Goal: Transaction & Acquisition: Obtain resource

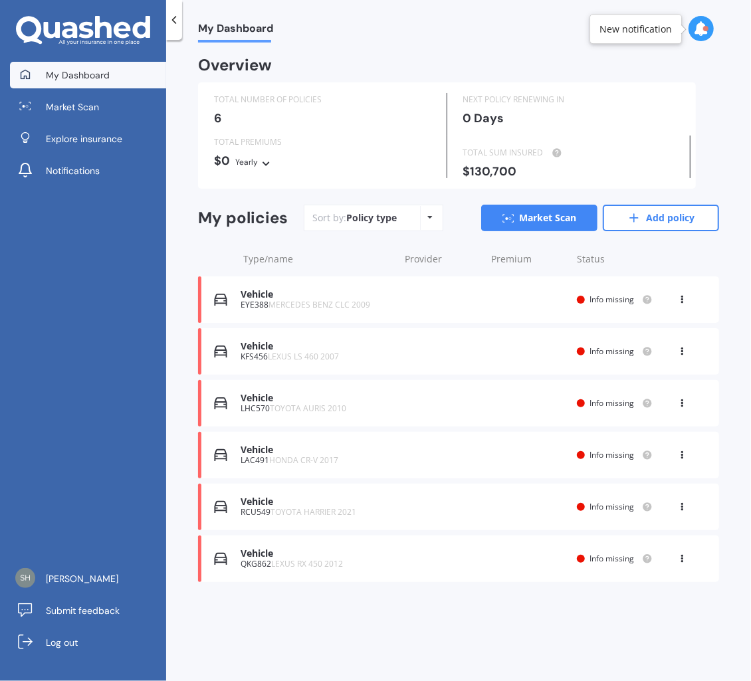
click at [206, 237] on div "My policies Sort by: Policy type Policy type Alphabetical Date added Renewing n…" at bounding box center [458, 223] width 521 height 37
click at [84, 116] on link "Market Scan" at bounding box center [88, 107] width 156 height 27
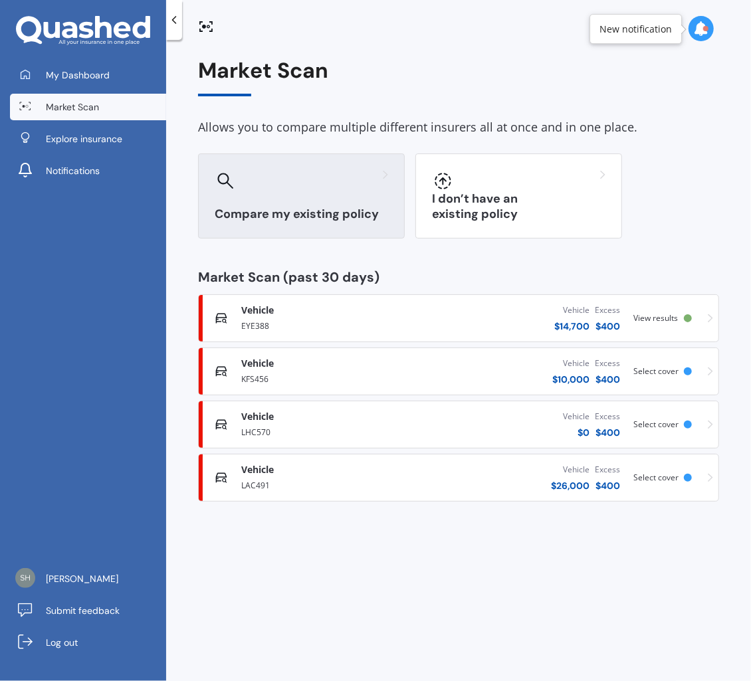
click at [333, 217] on h3 "Compare my existing policy" at bounding box center [301, 214] width 173 height 15
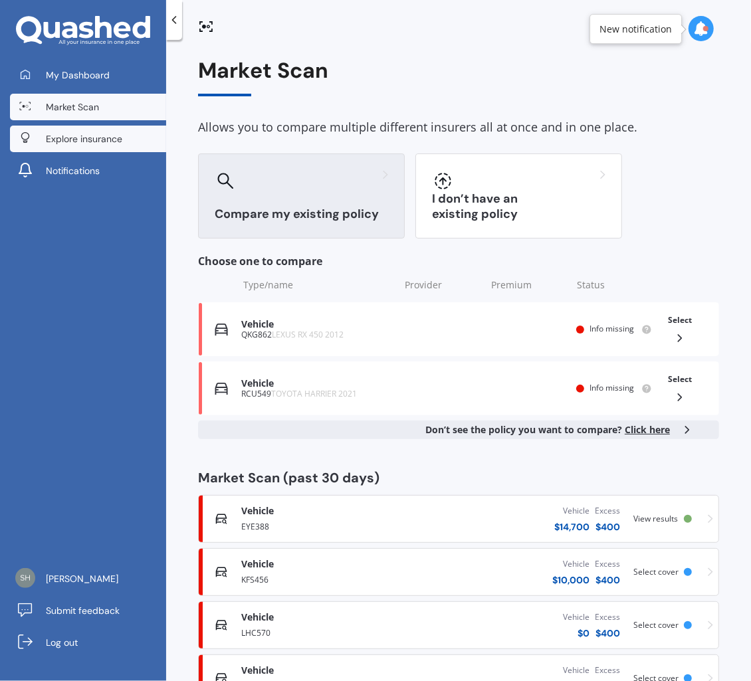
click at [113, 132] on span "Explore insurance" at bounding box center [84, 138] width 76 height 13
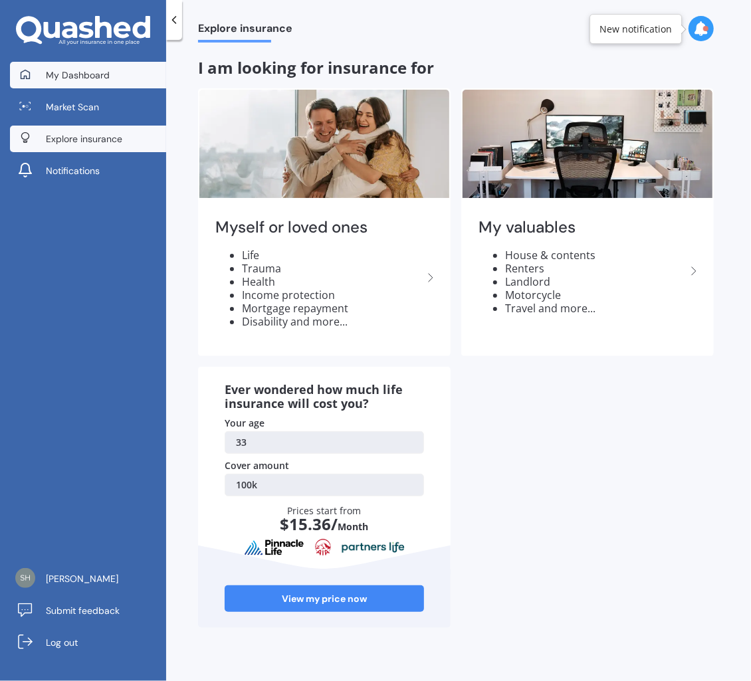
click at [62, 67] on link "My Dashboard" at bounding box center [88, 75] width 156 height 27
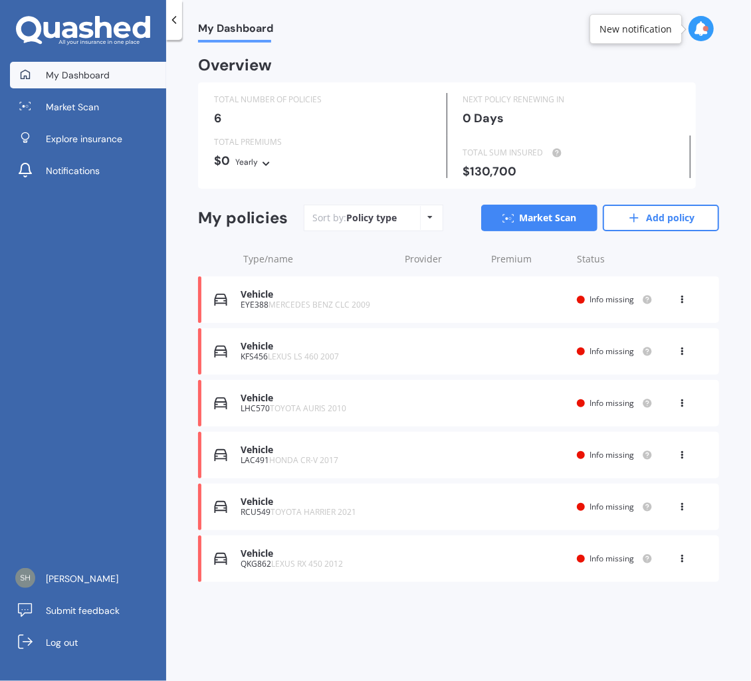
click at [171, 17] on icon at bounding box center [173, 19] width 13 height 13
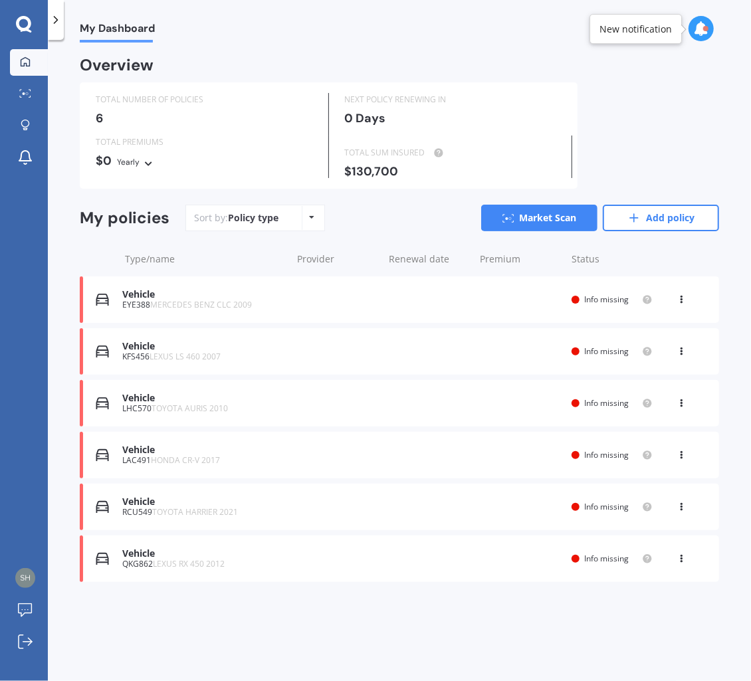
click at [57, 30] on div at bounding box center [56, 20] width 16 height 40
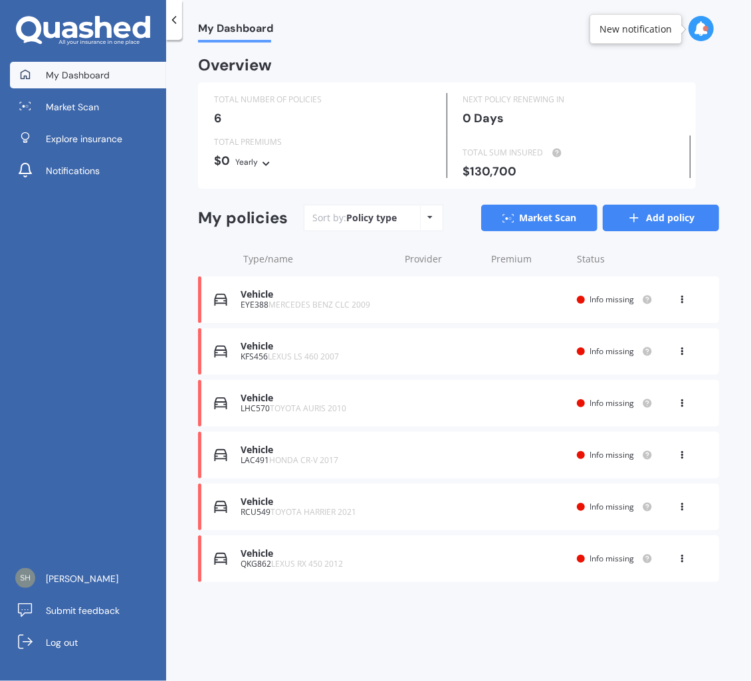
click at [641, 217] on icon at bounding box center [633, 217] width 13 height 13
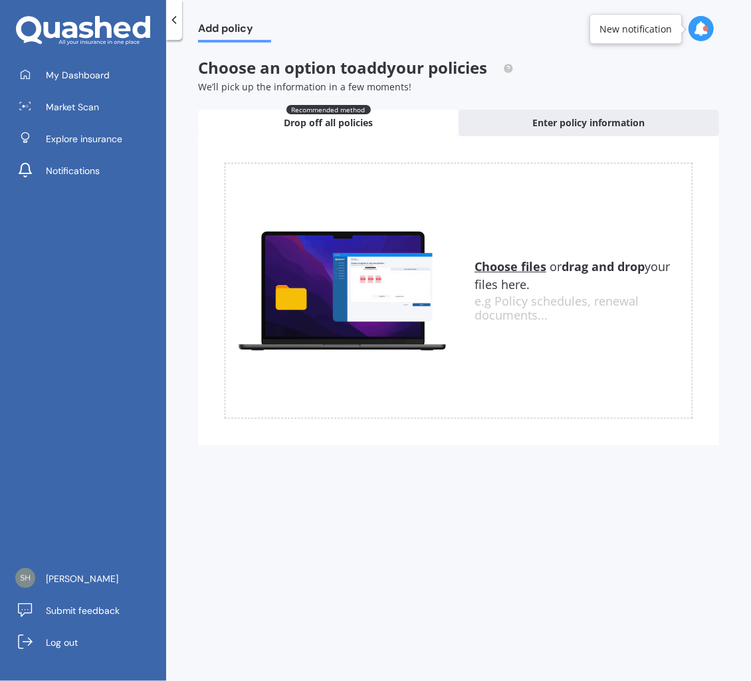
click at [174, 27] on div at bounding box center [174, 20] width 16 height 40
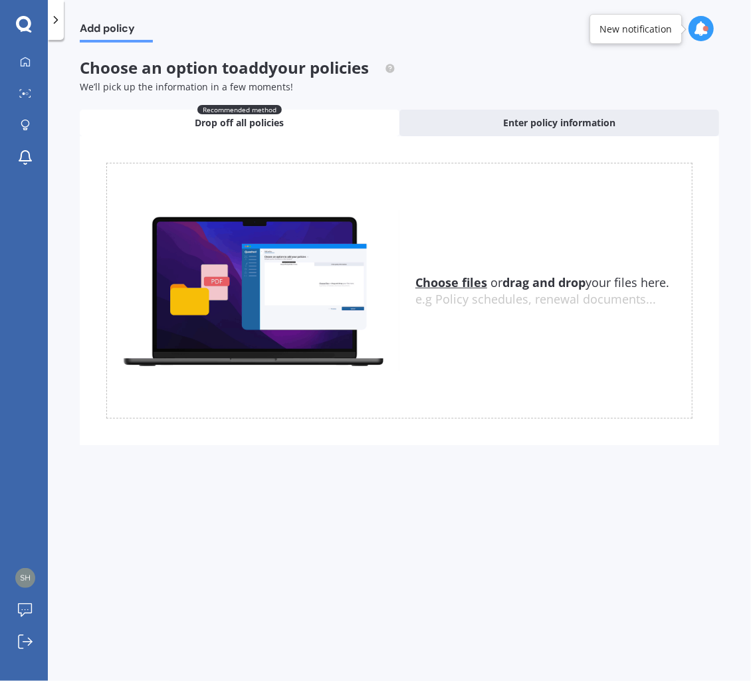
click at [56, 33] on div at bounding box center [56, 20] width 16 height 40
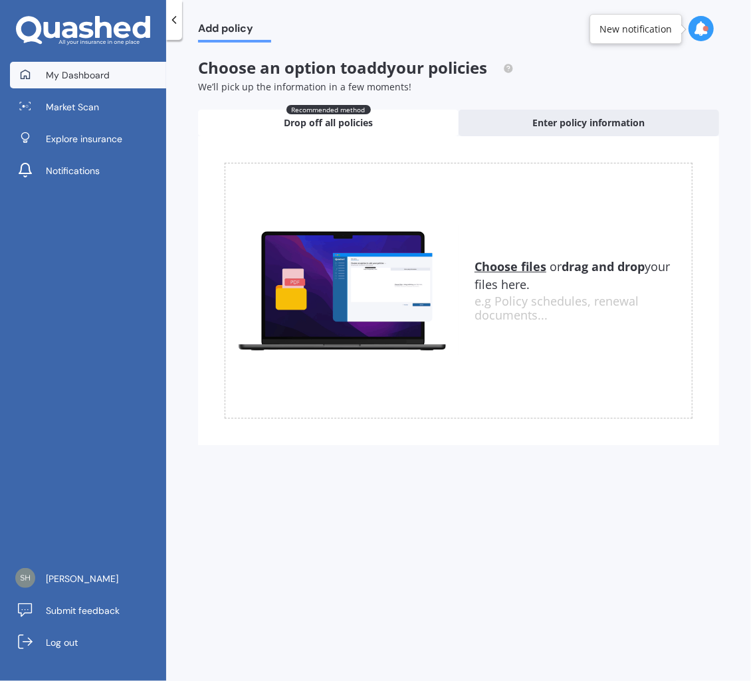
click at [96, 82] on link "My Dashboard" at bounding box center [88, 75] width 156 height 27
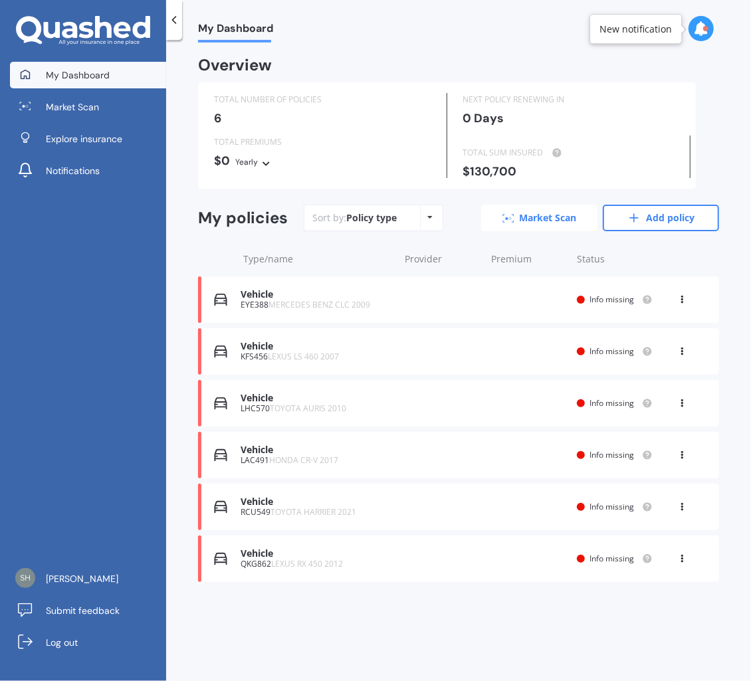
click at [545, 216] on link "Market Scan" at bounding box center [539, 218] width 116 height 27
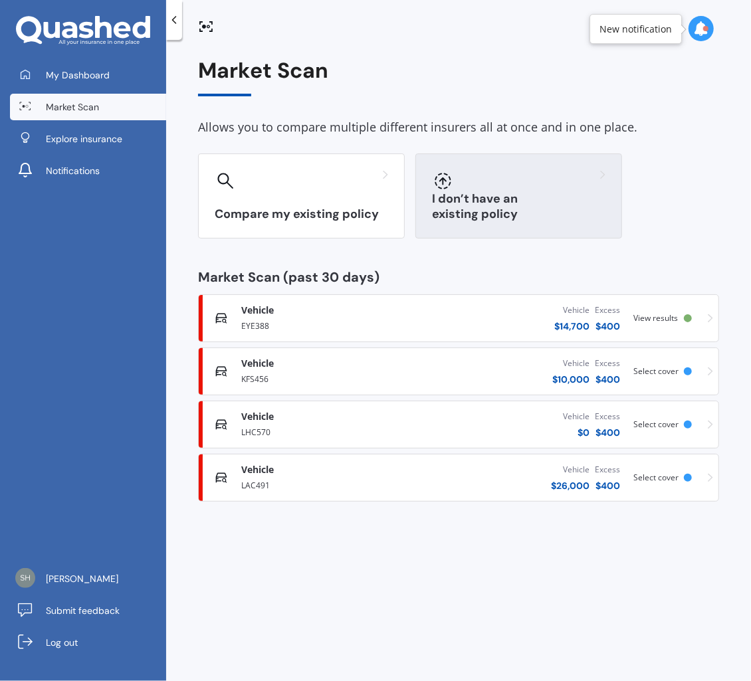
click at [535, 220] on h3 "I don’t have an existing policy" at bounding box center [518, 206] width 173 height 31
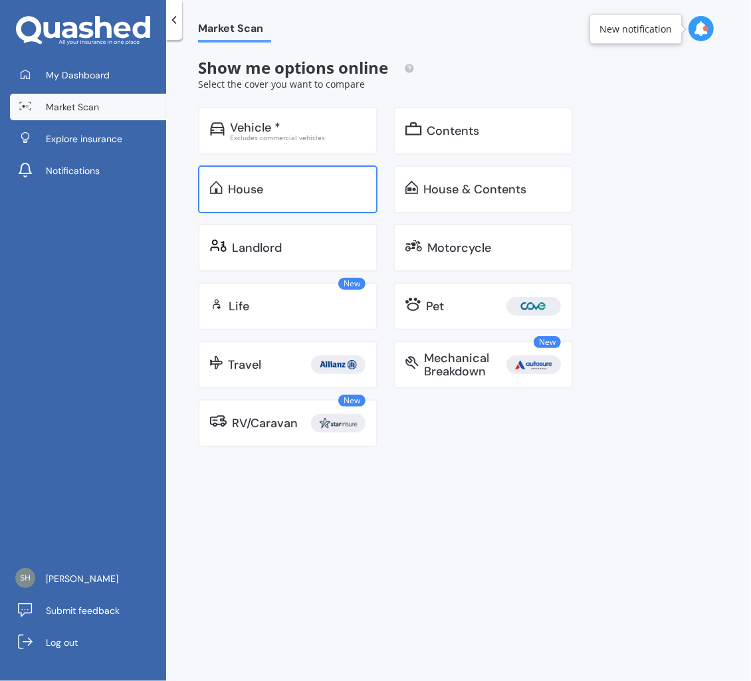
click at [296, 185] on div "House" at bounding box center [297, 189] width 138 height 13
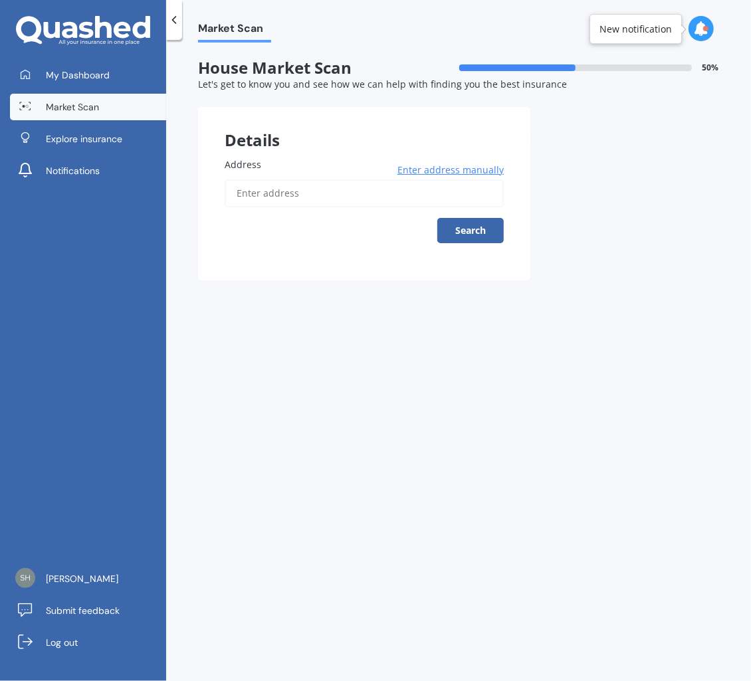
click at [303, 187] on input "Address" at bounding box center [364, 193] width 279 height 28
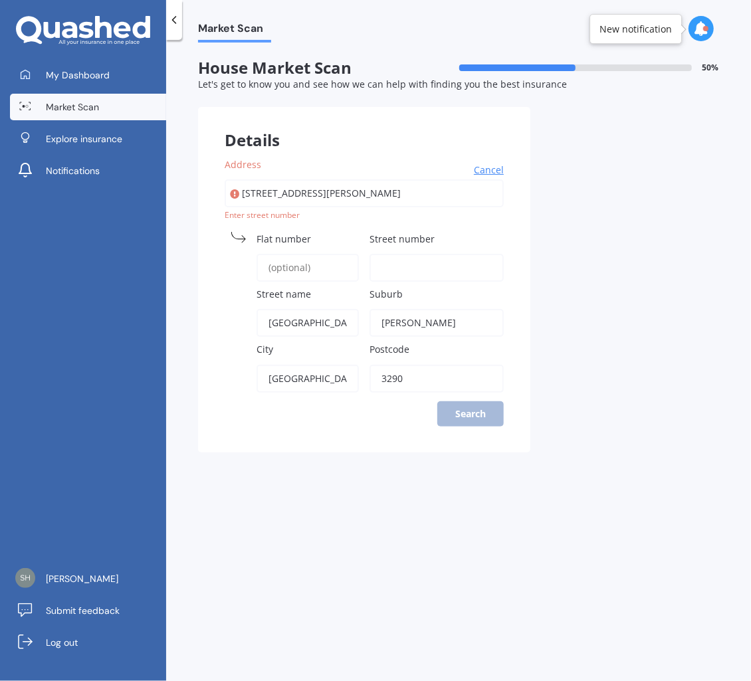
type input "[STREET_ADDRESS][PERSON_NAME]"
type input "[DEMOGRAPHIC_DATA] View"
click at [402, 267] on input "Street number" at bounding box center [437, 268] width 134 height 28
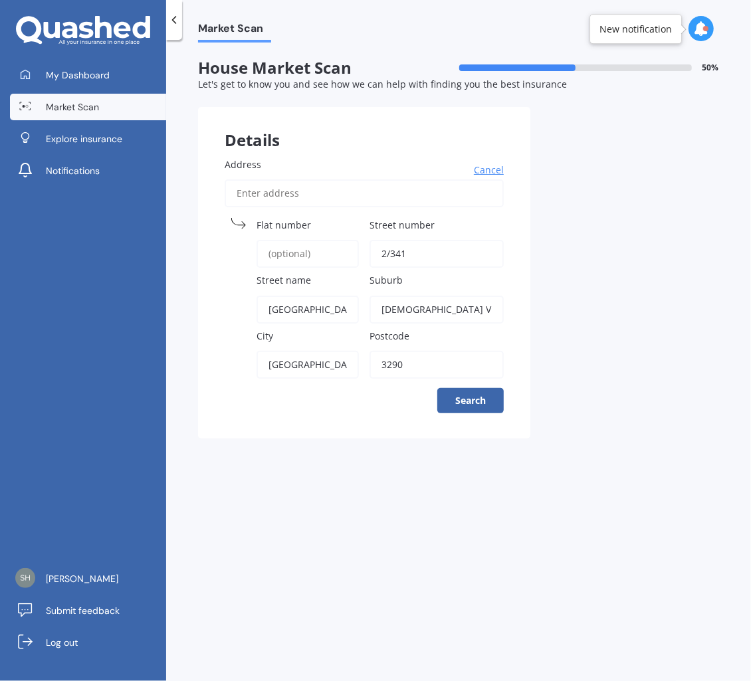
type input "2/341"
click at [533, 286] on div "Details Address Cancel Search Flat number Street number 2/[GEOGRAPHIC_DATA] [GE…" at bounding box center [458, 273] width 521 height 332
click at [477, 399] on button "Search" at bounding box center [470, 400] width 66 height 25
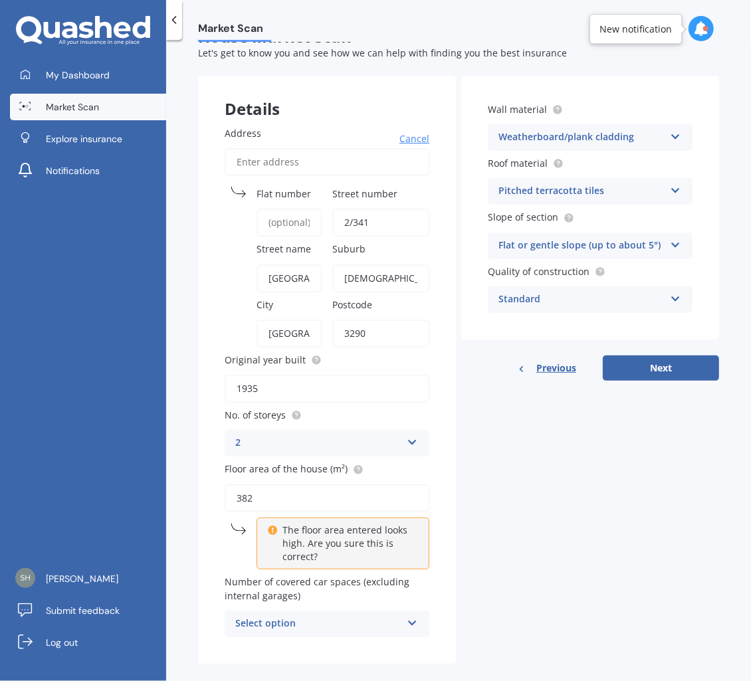
scroll to position [48, 0]
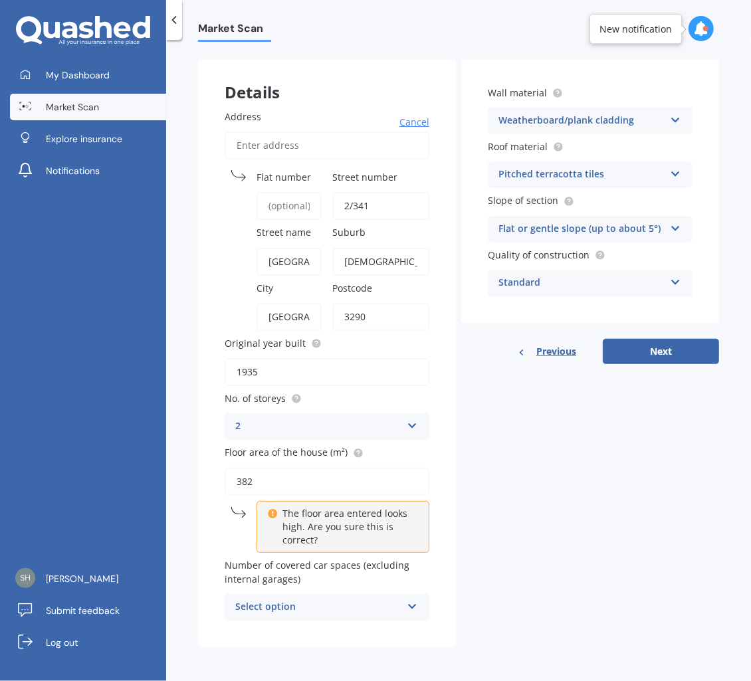
click at [285, 608] on div "Select option" at bounding box center [318, 607] width 166 height 16
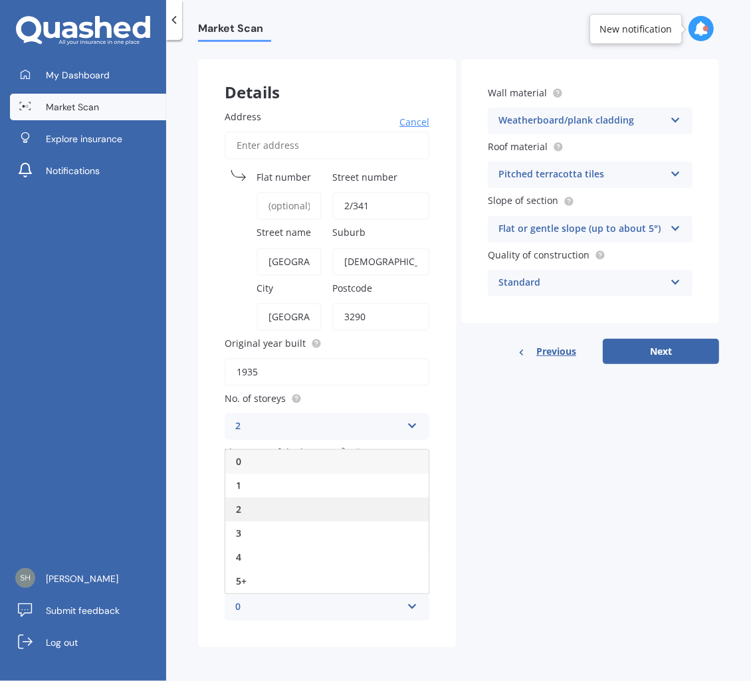
click at [255, 502] on div "2" at bounding box center [326, 510] width 203 height 24
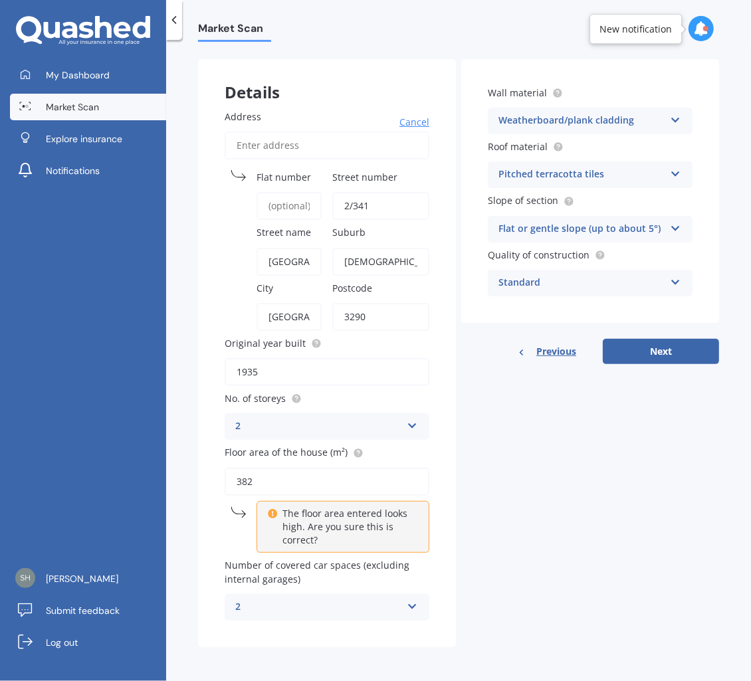
click at [555, 505] on div "Details Address Cancel Search Flat number Street number 2/[GEOGRAPHIC_DATA] [GE…" at bounding box center [458, 353] width 521 height 588
click at [367, 610] on div "2" at bounding box center [318, 607] width 166 height 16
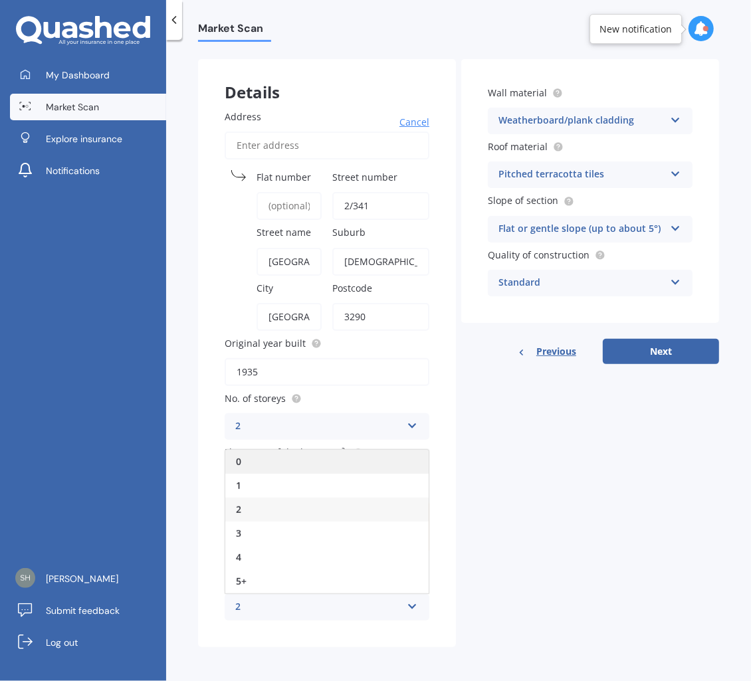
click at [279, 472] on div "0" at bounding box center [326, 462] width 203 height 24
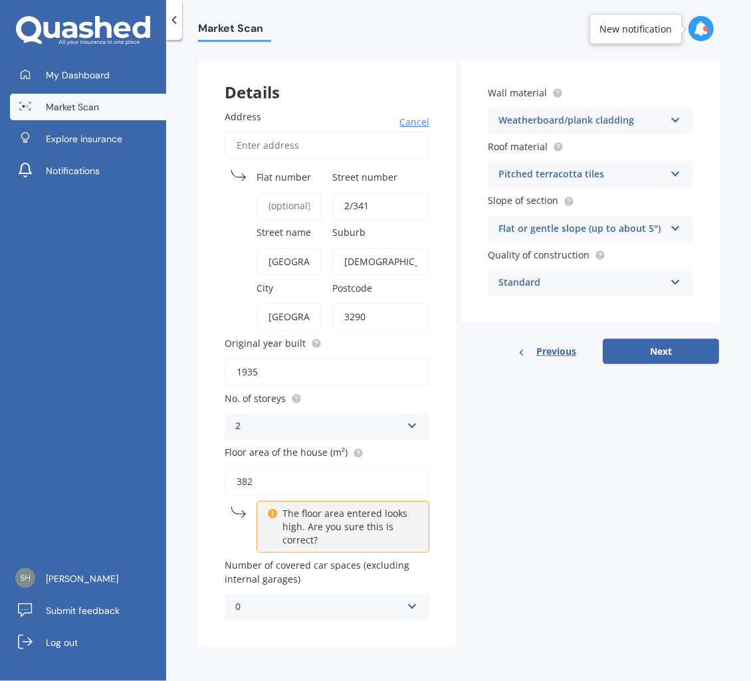
click at [532, 488] on div "Details Address Cancel Search Flat number Street number 2/[GEOGRAPHIC_DATA] [GE…" at bounding box center [458, 353] width 521 height 588
click at [585, 126] on div "Weatherboard/plank cladding" at bounding box center [581, 121] width 166 height 16
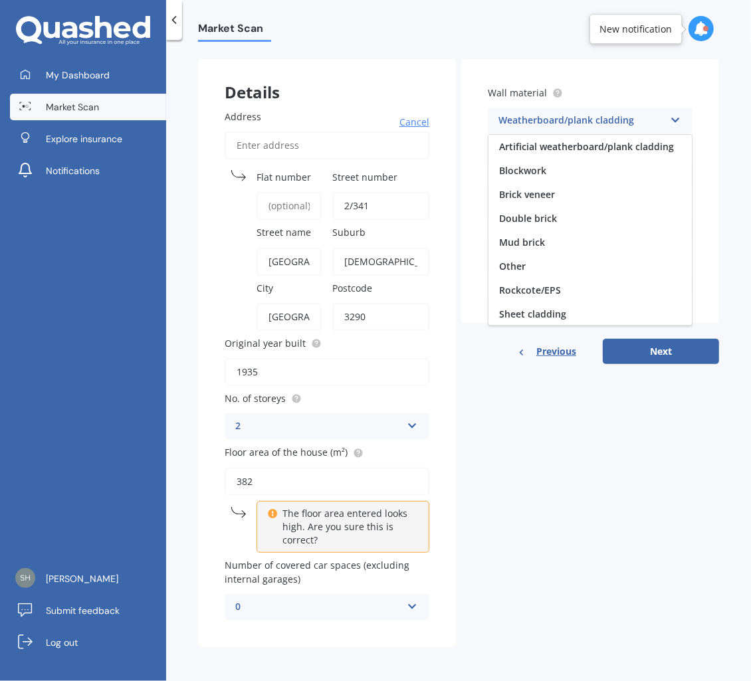
scroll to position [120, 0]
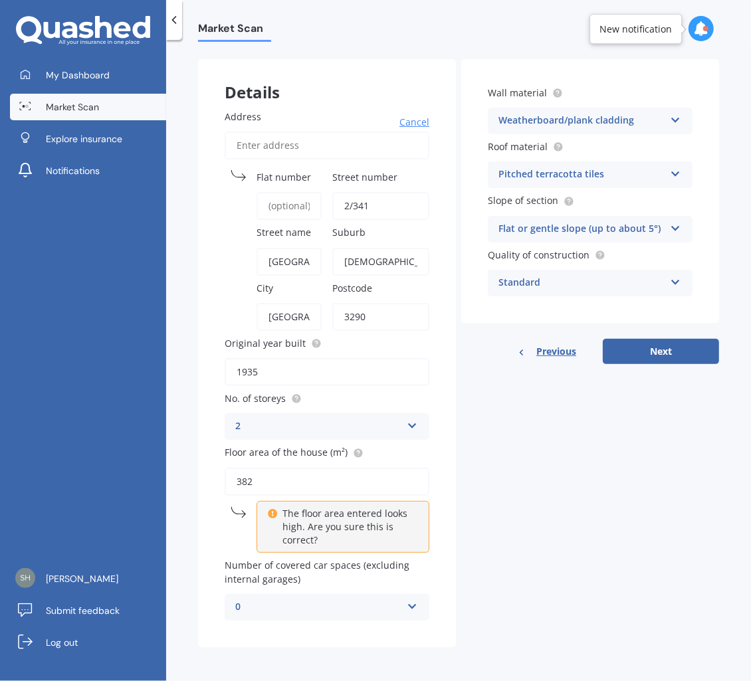
click at [583, 88] on label "Wall material" at bounding box center [587, 93] width 199 height 14
click at [558, 177] on div "Pitched terracotta tiles" at bounding box center [581, 175] width 166 height 16
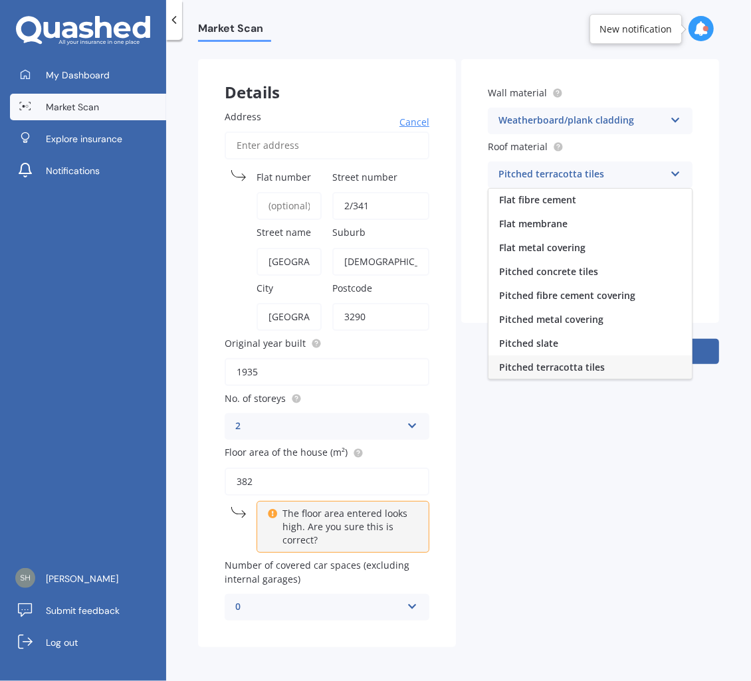
click at [591, 461] on div "Details Address Cancel Search Flat number Street number 2/[GEOGRAPHIC_DATA] [GE…" at bounding box center [458, 353] width 521 height 588
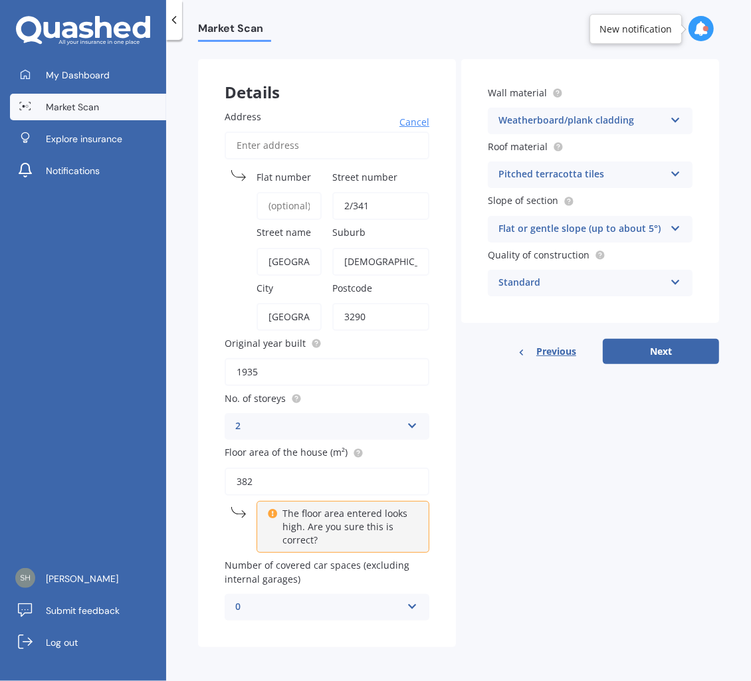
click at [576, 225] on div "Flat or gentle slope (up to about 5°)" at bounding box center [581, 229] width 166 height 16
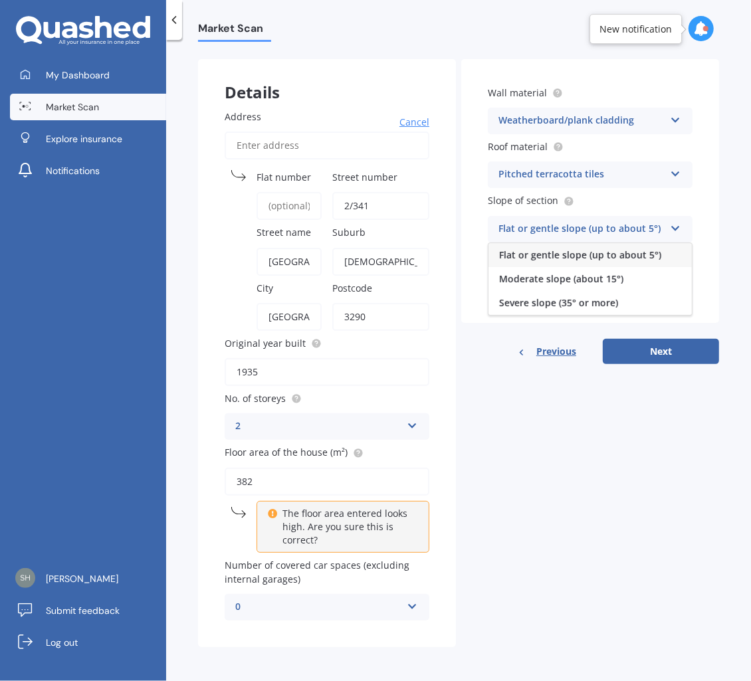
click at [576, 225] on div "Flat or gentle slope (up to about 5°)" at bounding box center [581, 229] width 166 height 16
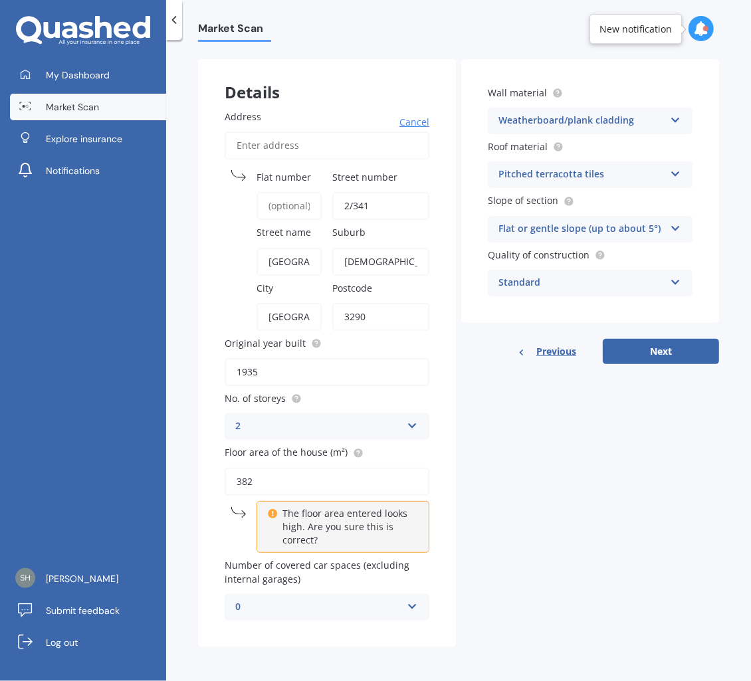
click at [581, 281] on div "Standard" at bounding box center [581, 283] width 166 height 16
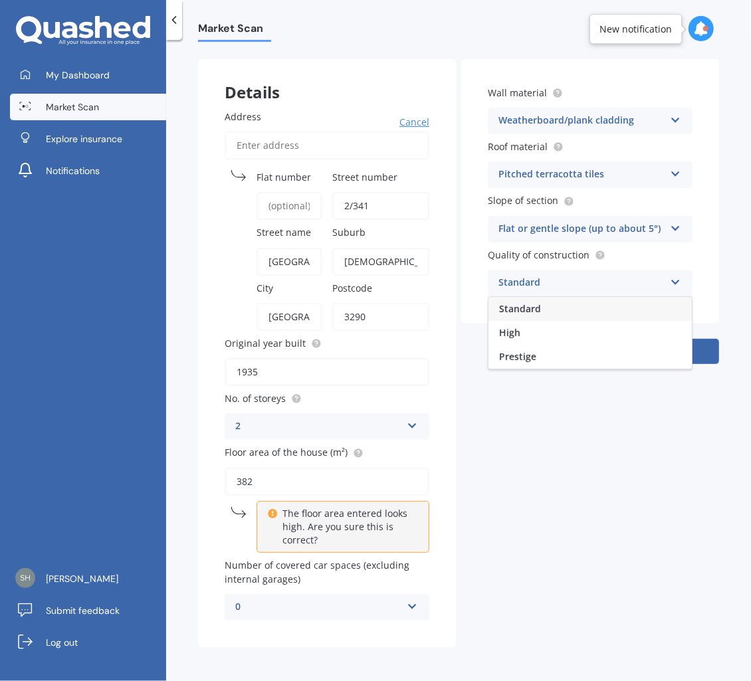
click at [581, 281] on div "Standard" at bounding box center [581, 283] width 166 height 16
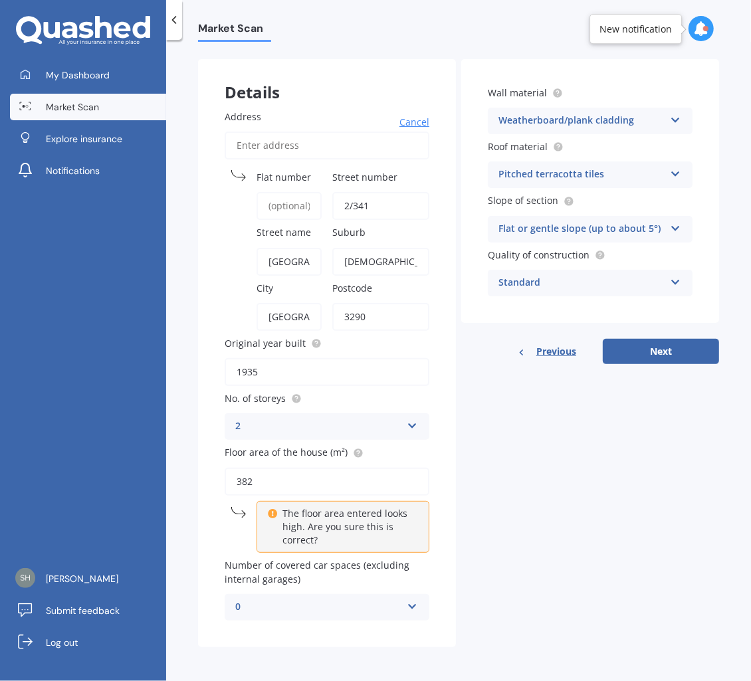
click at [541, 487] on div "Details Address Cancel Search Flat number Street number 2/[GEOGRAPHIC_DATA] [GE…" at bounding box center [458, 353] width 521 height 588
click at [520, 445] on div "Details Address Cancel Search Flat number Street number 2/[GEOGRAPHIC_DATA] [GE…" at bounding box center [458, 353] width 521 height 588
click at [612, 423] on div "Details Address Cancel Search Flat number Street number 2/[GEOGRAPHIC_DATA] [GE…" at bounding box center [458, 353] width 521 height 588
click at [649, 353] on button "Next" at bounding box center [661, 351] width 116 height 25
select select "18"
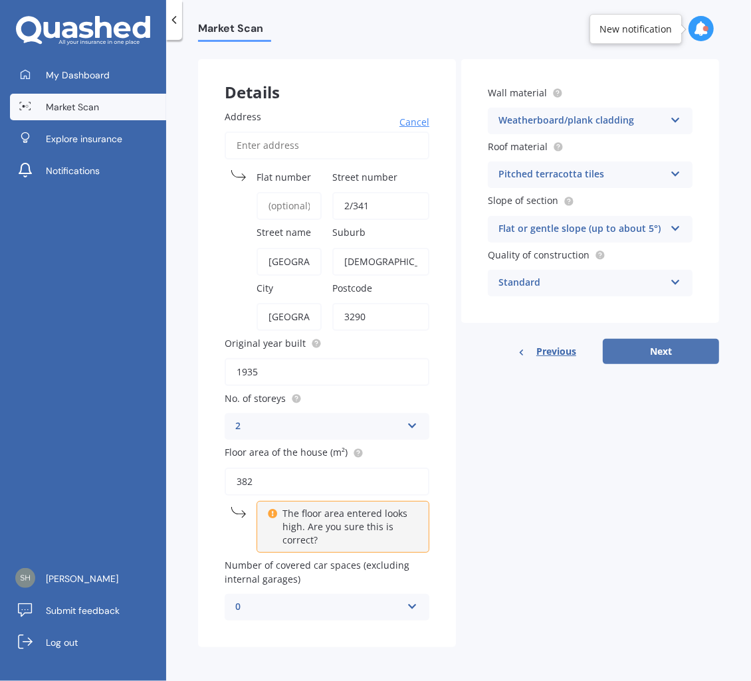
select select "12"
select select "1991"
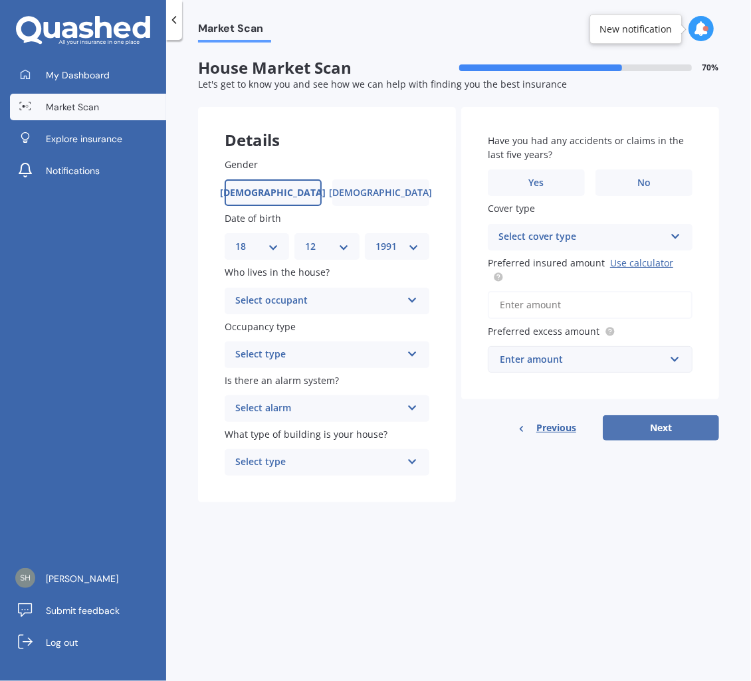
scroll to position [0, 0]
click at [306, 298] on div "Select occupant" at bounding box center [318, 301] width 166 height 16
click at [286, 333] on div "Owner" at bounding box center [326, 327] width 203 height 24
click at [280, 361] on div "Select type" at bounding box center [318, 355] width 166 height 16
click at [282, 384] on span "Permanent" at bounding box center [261, 380] width 51 height 13
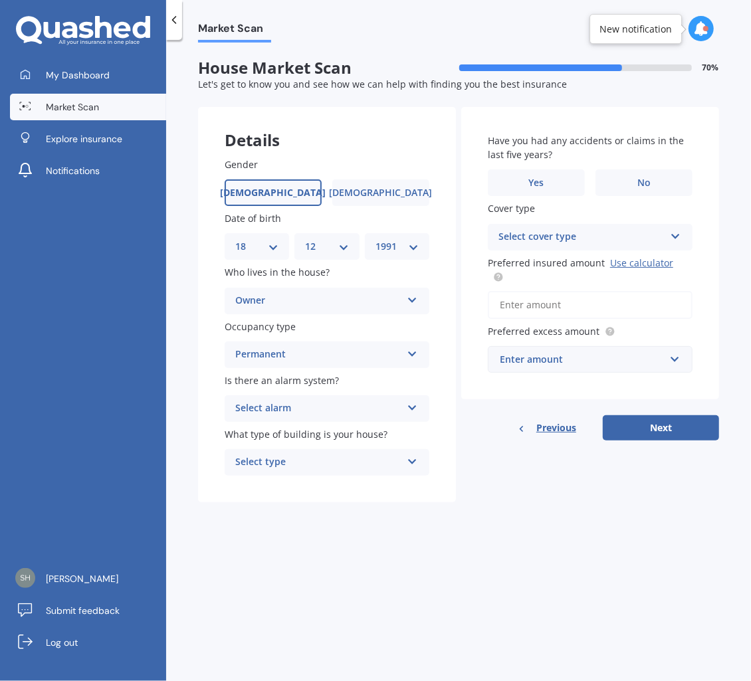
click at [283, 403] on div "Select alarm" at bounding box center [318, 409] width 166 height 16
click at [284, 410] on div "Yes, monitored" at bounding box center [318, 409] width 166 height 16
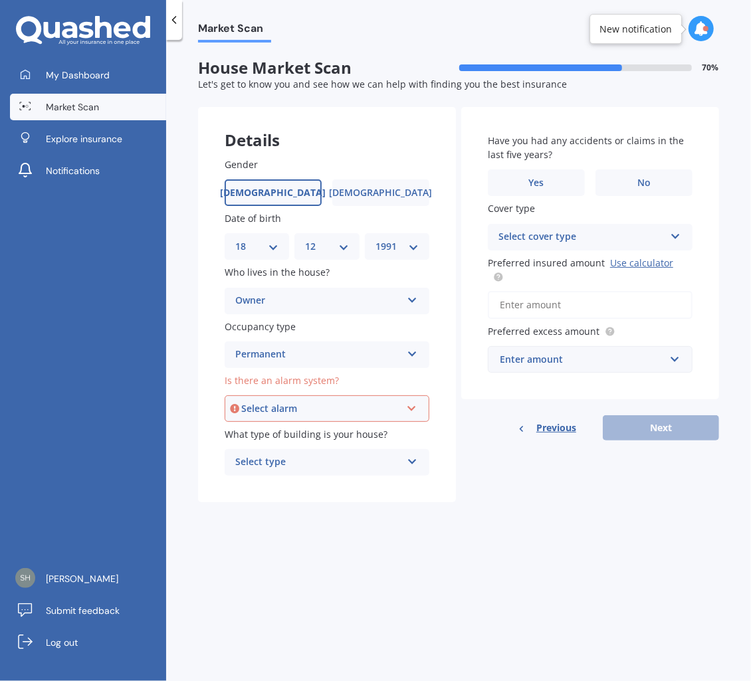
click at [283, 409] on div "Select alarm" at bounding box center [321, 408] width 160 height 15
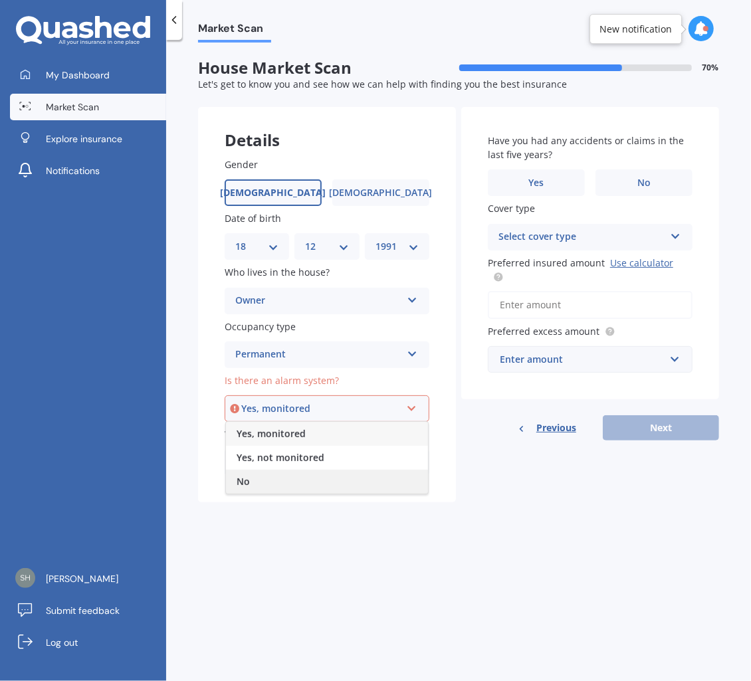
click at [270, 473] on div "No" at bounding box center [327, 482] width 202 height 24
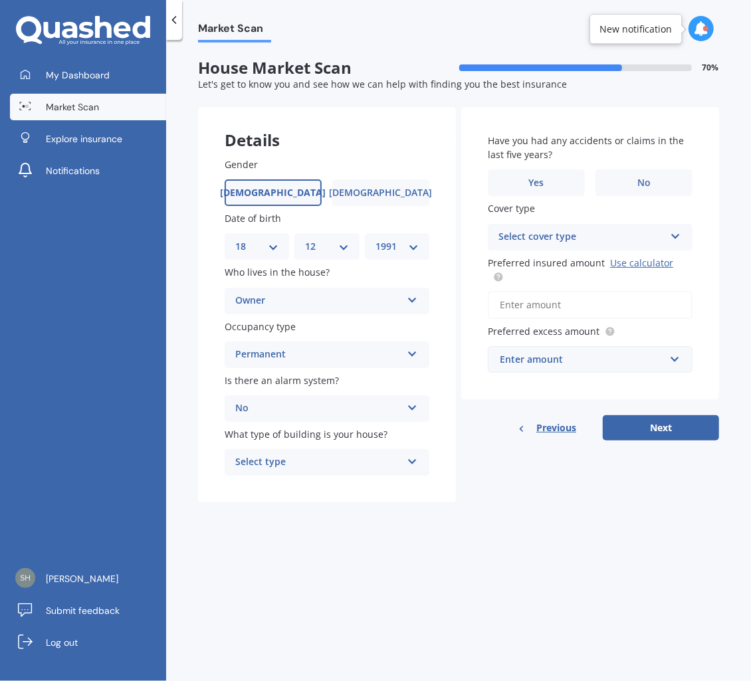
click at [280, 411] on div "No" at bounding box center [318, 409] width 166 height 16
click at [304, 379] on span "Is there an alarm system?" at bounding box center [282, 380] width 114 height 13
click at [282, 465] on div "Select type" at bounding box center [318, 463] width 166 height 16
click at [267, 486] on span "Freestanding" at bounding box center [265, 488] width 59 height 13
click at [643, 184] on span "No" at bounding box center [643, 182] width 13 height 11
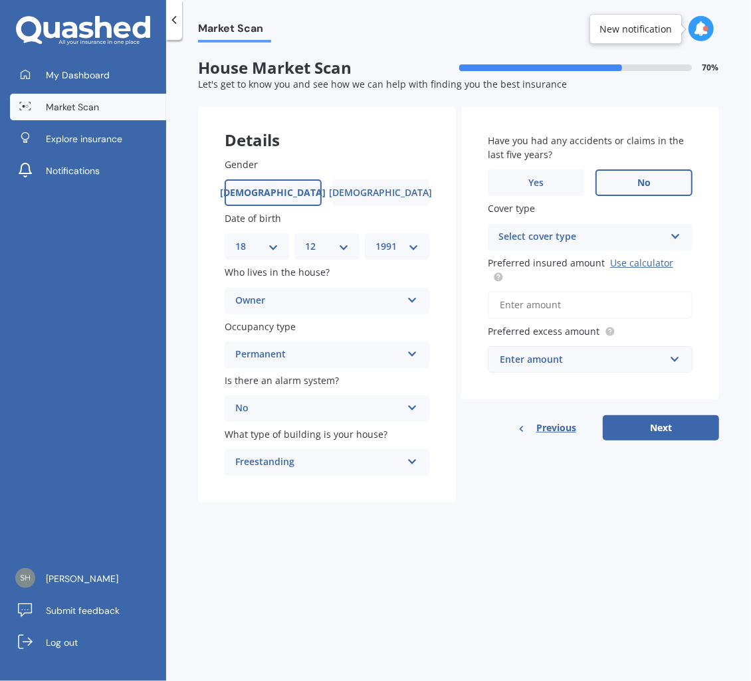
click at [0, 0] on input "No" at bounding box center [0, 0] width 0 height 0
click at [562, 235] on div "Select cover type" at bounding box center [581, 237] width 166 height 16
click at [520, 269] on div "High" at bounding box center [589, 263] width 203 height 24
click at [541, 233] on div "High" at bounding box center [581, 237] width 166 height 16
click at [527, 215] on span "Cover type" at bounding box center [511, 208] width 47 height 14
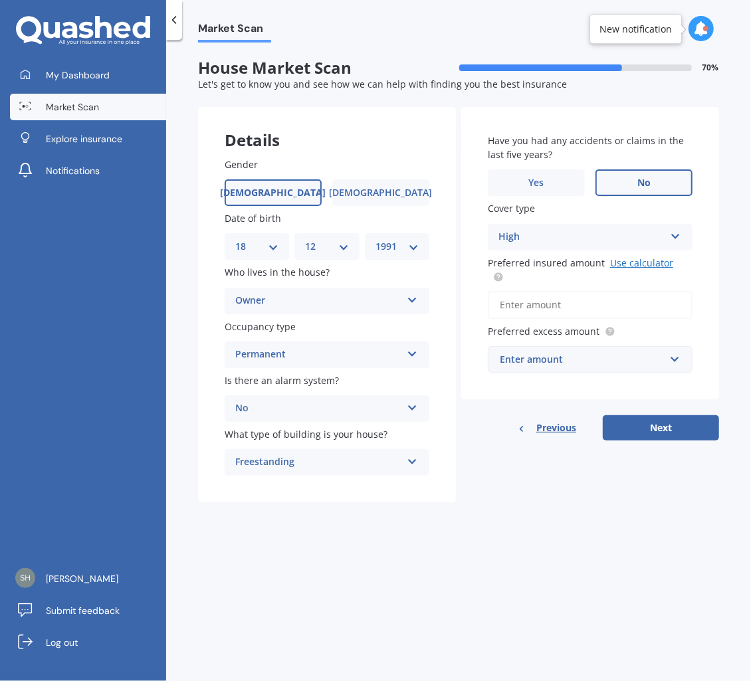
click at [625, 262] on link "Use calculator" at bounding box center [641, 263] width 63 height 13
click at [556, 295] on input "Preferred insured amount Use calculator" at bounding box center [590, 305] width 205 height 28
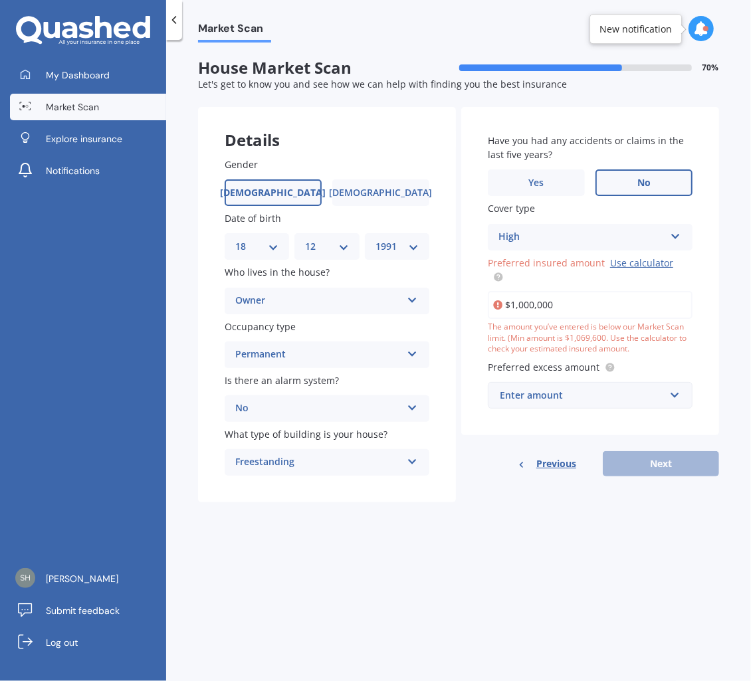
drag, startPoint x: 569, startPoint y: 283, endPoint x: 400, endPoint y: 290, distance: 169.0
click at [408, 290] on div "Details Gender [DEMOGRAPHIC_DATA] [DEMOGRAPHIC_DATA] Date of birth DD 01 02 03 …" at bounding box center [458, 305] width 521 height 396
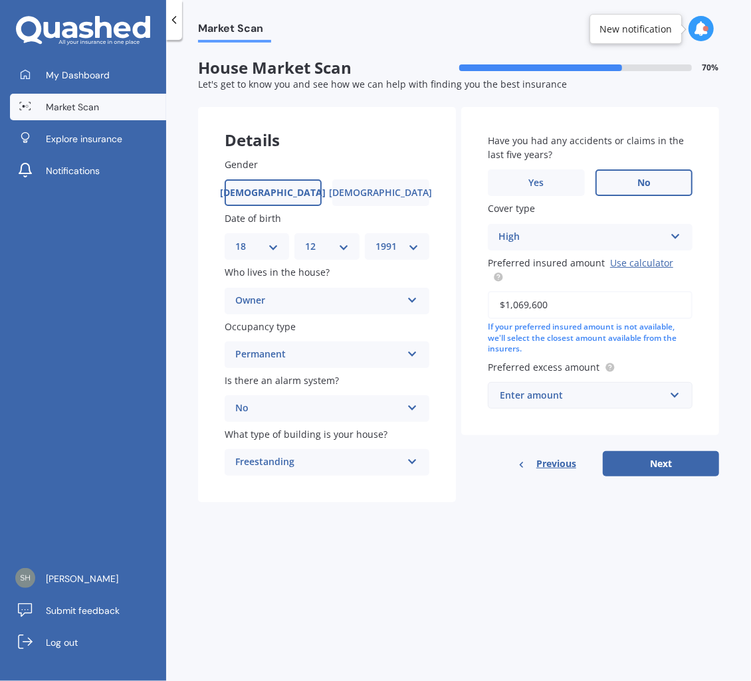
type input "$1,069,600"
click at [580, 399] on div "Have you had any accidents or claims in the last five years? Yes No Cover type …" at bounding box center [590, 271] width 258 height 329
click at [588, 394] on input "text" at bounding box center [585, 395] width 193 height 25
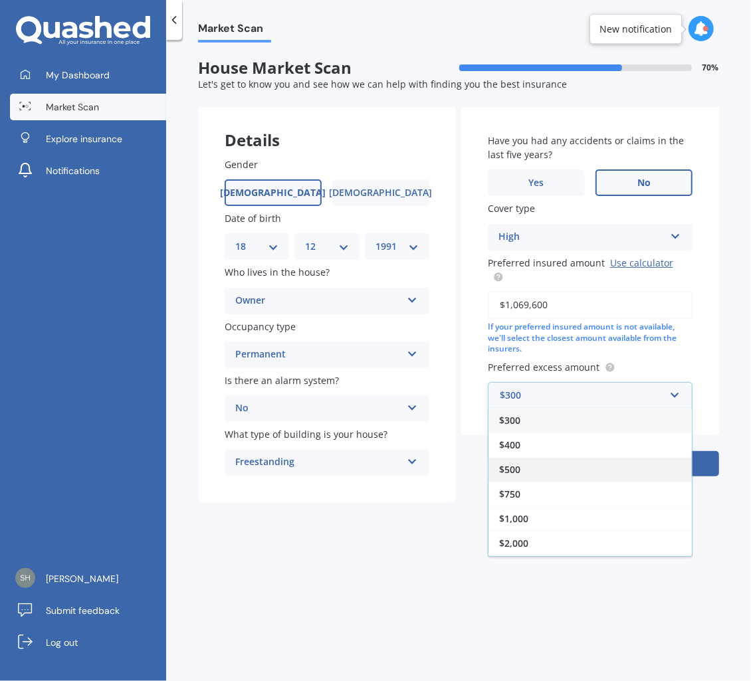
click at [525, 457] on div "$500" at bounding box center [589, 469] width 203 height 25
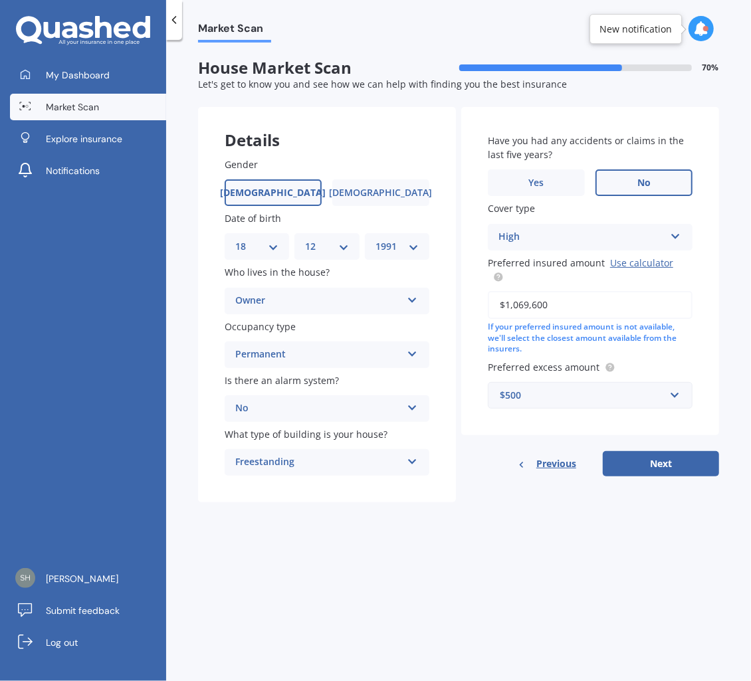
click at [506, 416] on div "Have you had any accidents or claims in the last five years? Yes No Cover type …" at bounding box center [590, 271] width 258 height 329
click at [580, 388] on div "$500" at bounding box center [582, 395] width 165 height 15
click at [522, 512] on span "$1,000" at bounding box center [513, 518] width 29 height 13
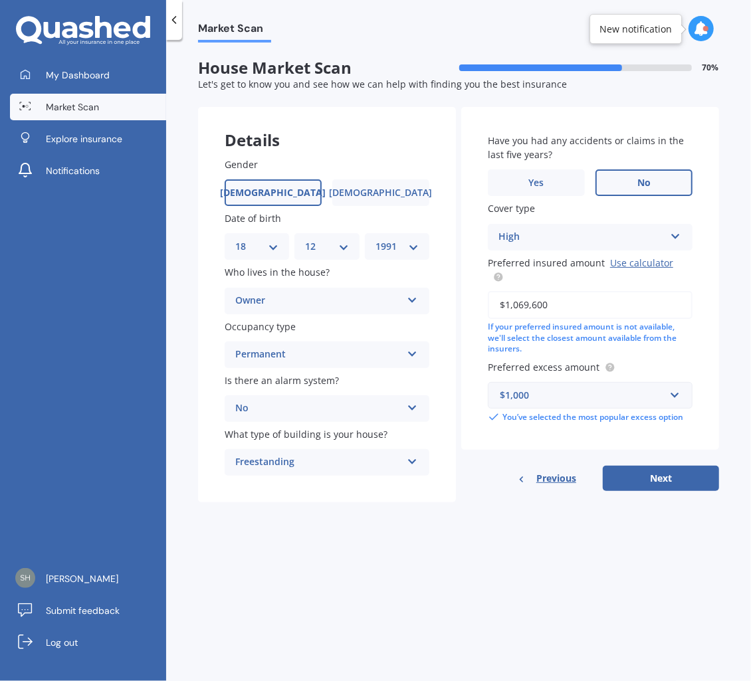
click at [485, 441] on div "Have you had any accidents or claims in the last five years? Yes No Cover type …" at bounding box center [590, 299] width 258 height 385
click at [537, 388] on div "$1,000" at bounding box center [582, 395] width 165 height 15
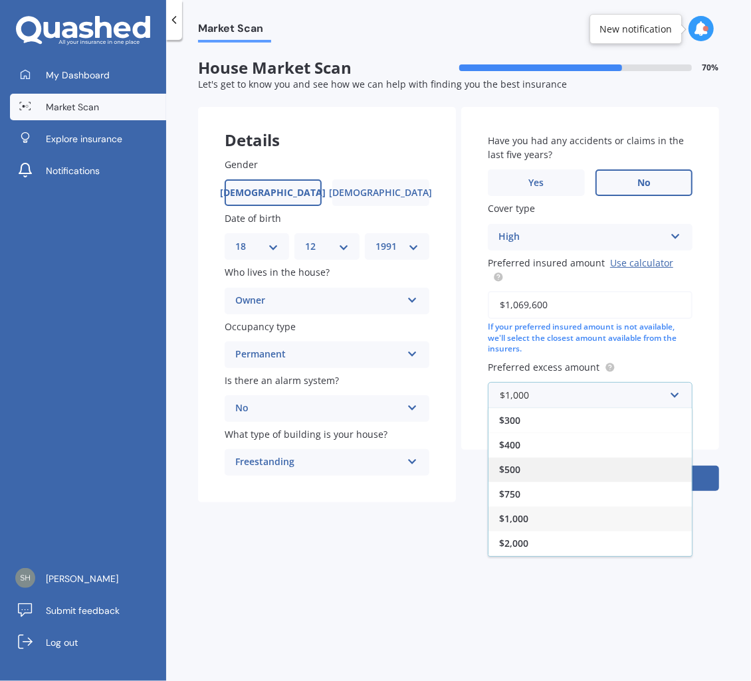
click at [520, 462] on div "$500" at bounding box center [589, 469] width 203 height 25
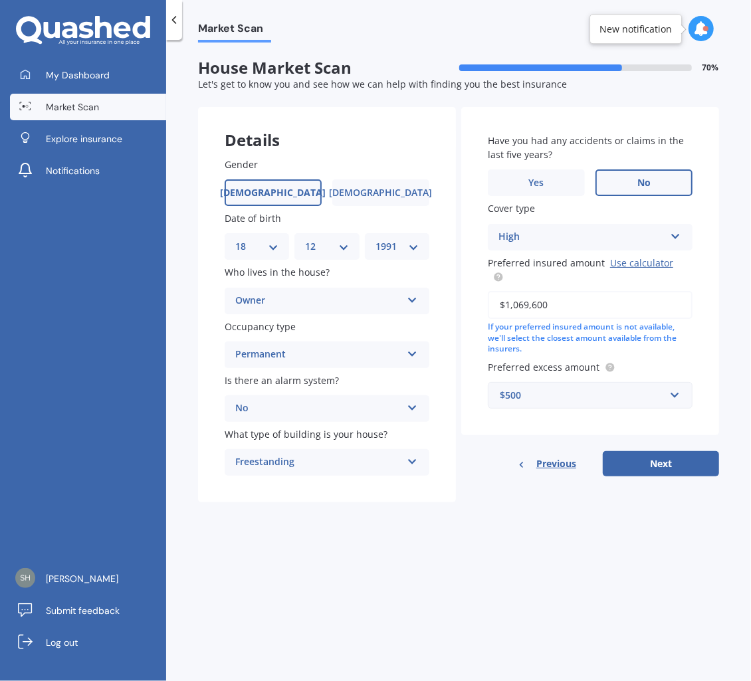
click at [576, 388] on div "$500" at bounding box center [582, 395] width 165 height 15
click at [509, 512] on span "$1,000" at bounding box center [513, 518] width 29 height 13
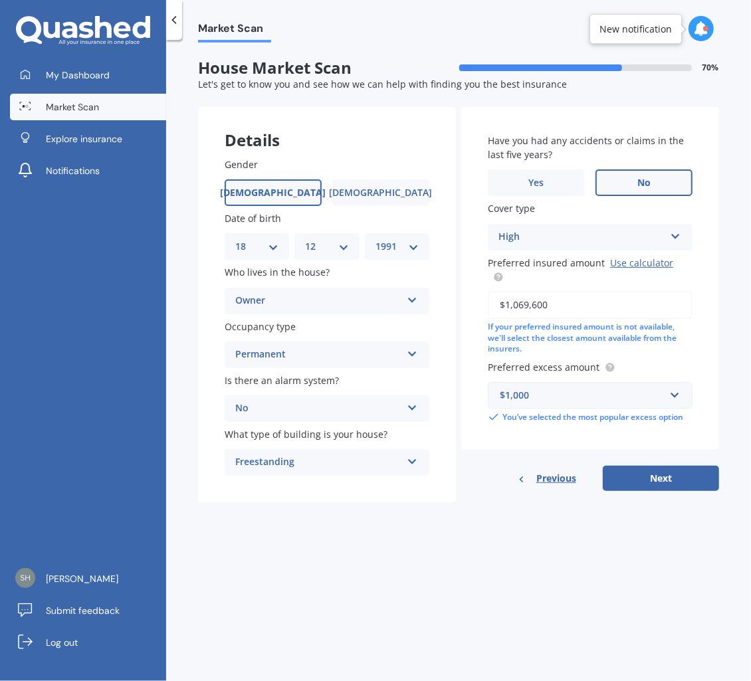
click at [504, 466] on div "Previous Next" at bounding box center [590, 478] width 258 height 25
click at [641, 466] on button "Next" at bounding box center [661, 478] width 116 height 25
select select "18"
select select "12"
select select "1991"
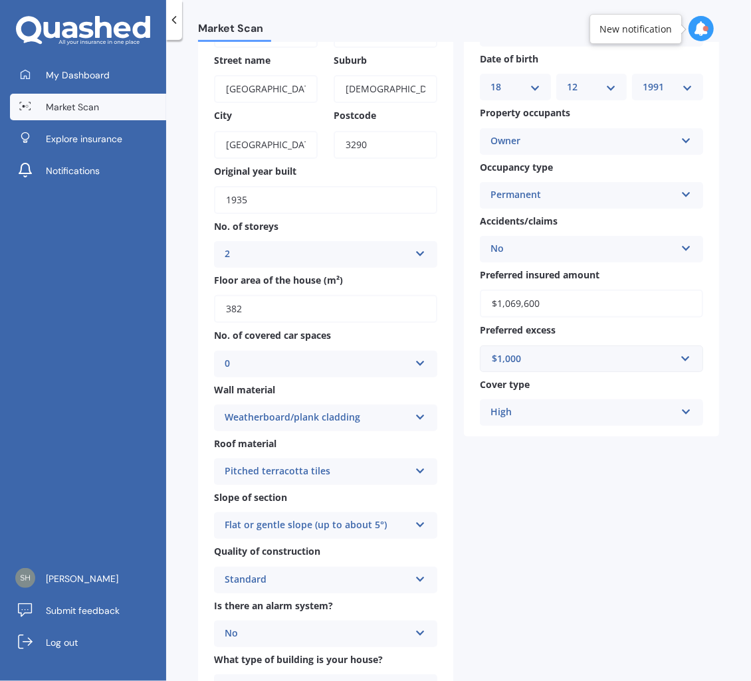
scroll to position [388, 0]
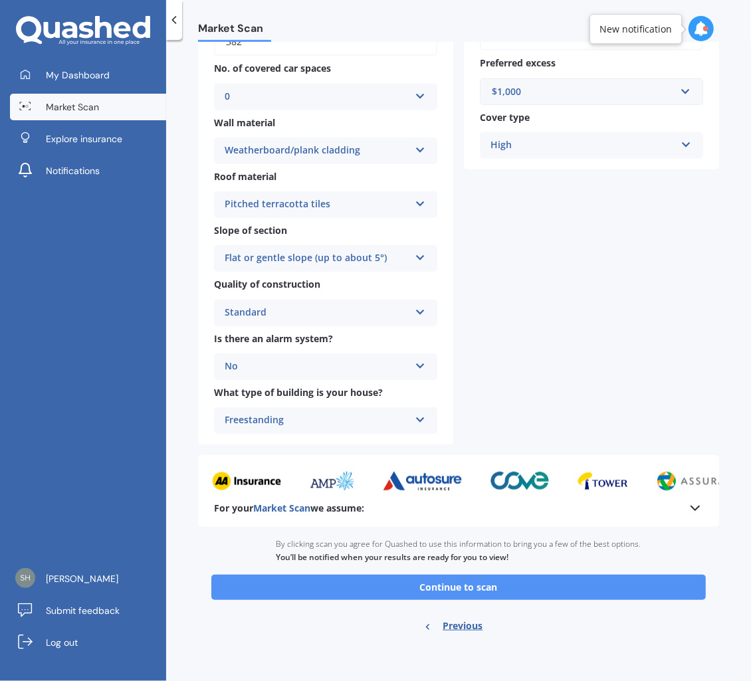
click at [494, 587] on button "Continue to scan" at bounding box center [458, 587] width 494 height 25
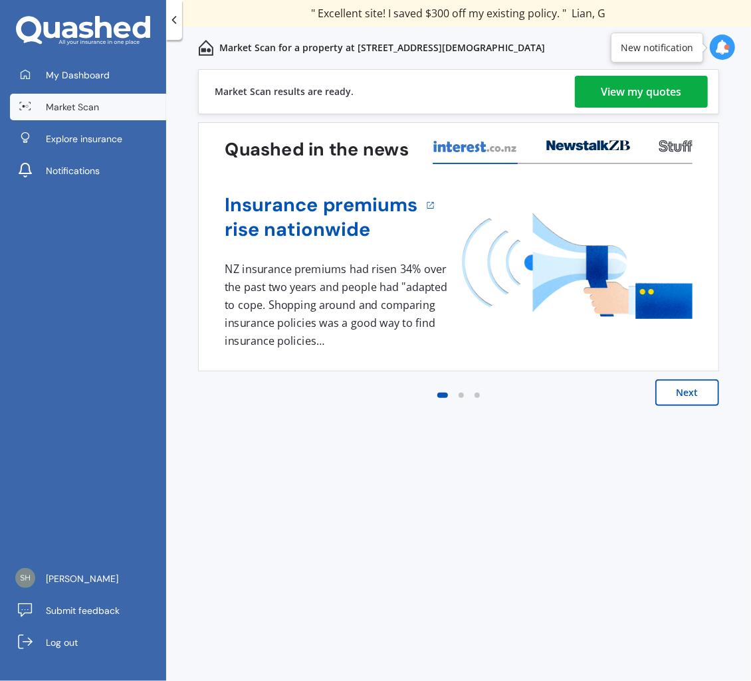
click at [638, 94] on div "View my quotes" at bounding box center [641, 92] width 80 height 32
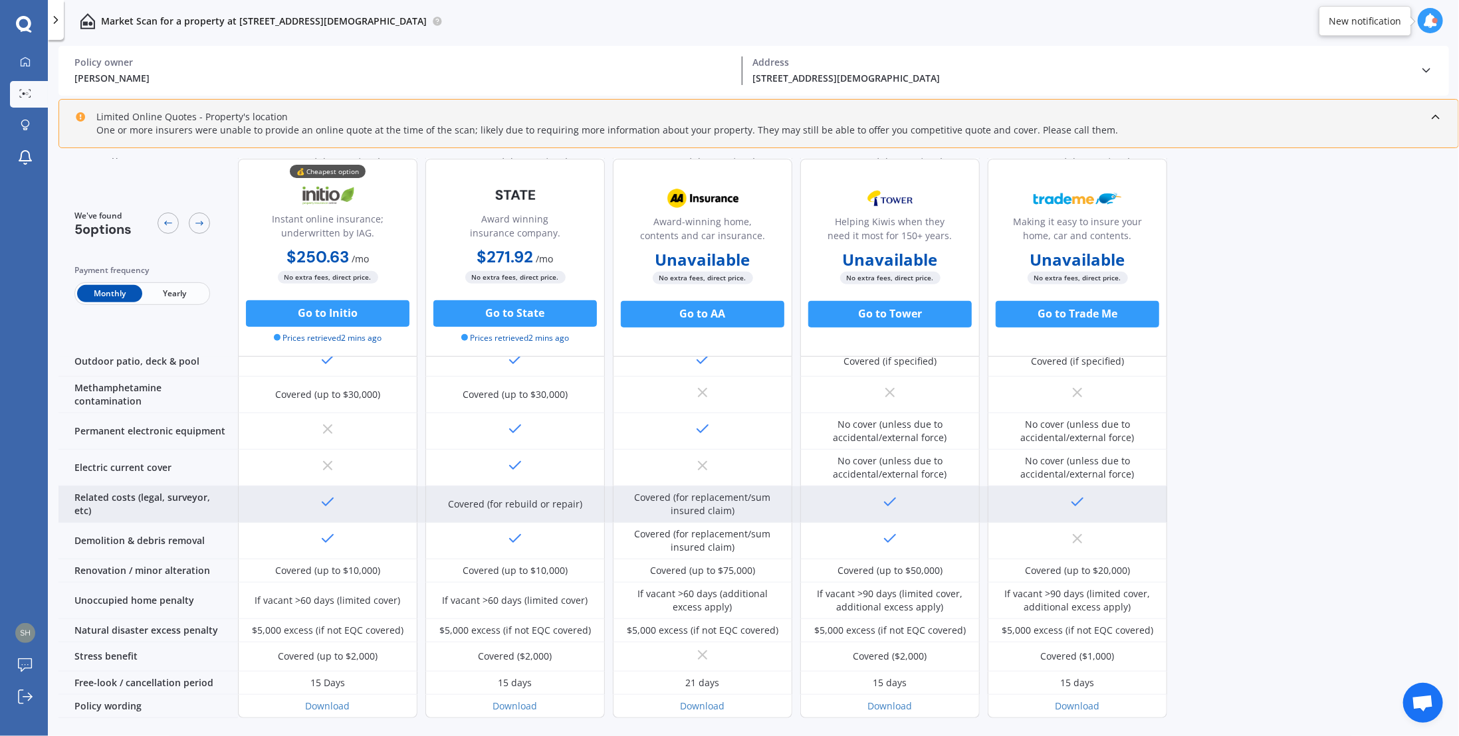
scroll to position [422, 0]
